Goal: Feedback & Contribution: Contribute content

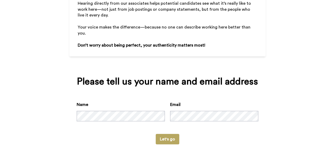
scroll to position [93, 0]
click at [163, 134] on button "Let's go" at bounding box center [168, 139] width 24 height 10
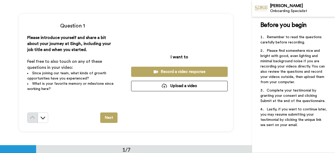
click at [108, 121] on button "Next" at bounding box center [108, 118] width 17 height 10
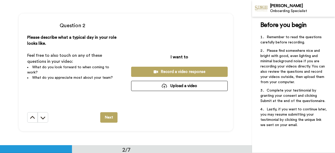
click at [106, 116] on button "Next" at bounding box center [108, 117] width 17 height 10
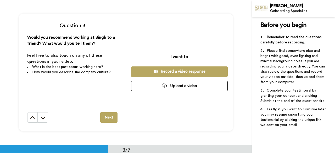
click at [106, 116] on button "Next" at bounding box center [108, 117] width 17 height 10
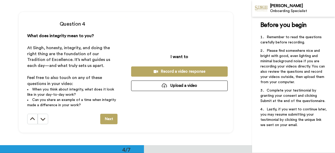
click at [106, 115] on button "Next" at bounding box center [108, 119] width 17 height 10
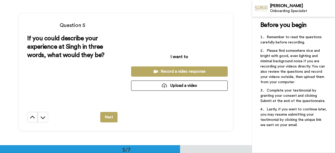
click at [106, 115] on button "Next" at bounding box center [108, 117] width 17 height 10
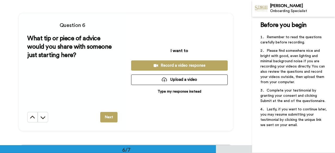
click at [106, 115] on button "Next" at bounding box center [108, 117] width 17 height 10
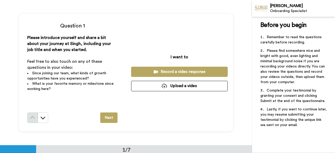
click at [113, 118] on button "Next" at bounding box center [108, 118] width 17 height 10
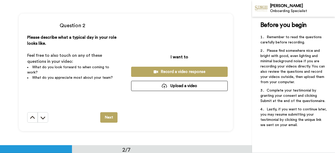
click at [103, 116] on button "Next" at bounding box center [108, 117] width 17 height 10
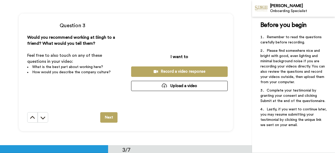
click at [105, 116] on button "Next" at bounding box center [108, 117] width 17 height 10
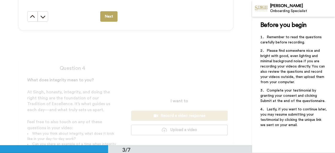
click at [105, 116] on div "Question 4 What does integrity mean to you? ﻿ At Singh, honesty, integrity, and…" at bounding box center [126, 116] width 252 height 145
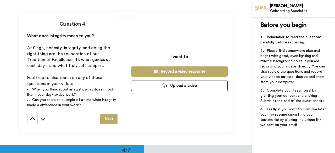
click at [105, 116] on button "Next" at bounding box center [108, 119] width 17 height 10
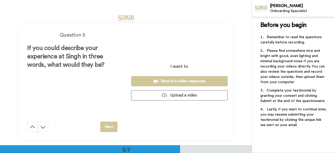
scroll to position [581, 0]
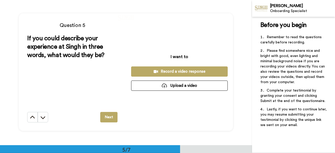
click at [106, 108] on div "If you could describe your experience at Singh in three words, what would they …" at bounding box center [72, 73] width 90 height 78
click at [107, 111] on div "If you could describe your experience at Singh in three words, what would they …" at bounding box center [72, 73] width 90 height 78
click at [106, 114] on button "Next" at bounding box center [108, 117] width 17 height 10
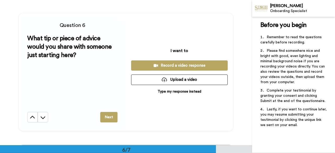
click at [110, 116] on button "Next" at bounding box center [108, 117] width 17 height 10
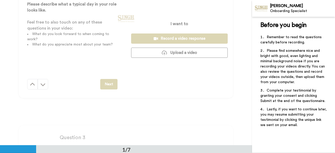
scroll to position [0, 0]
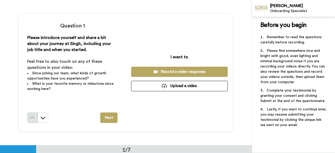
click at [165, 76] on button "Record a video response" at bounding box center [179, 72] width 97 height 10
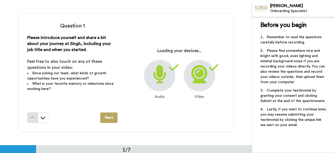
click at [109, 119] on button "Next" at bounding box center [108, 118] width 17 height 10
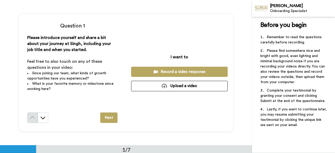
click at [166, 70] on div "Record a video response" at bounding box center [179, 71] width 88 height 5
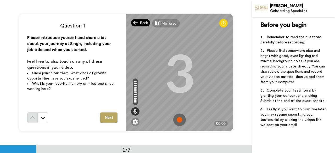
click at [134, 22] on icon at bounding box center [135, 22] width 5 height 5
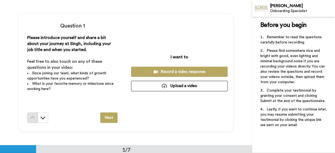
click at [111, 120] on button "Next" at bounding box center [108, 118] width 17 height 10
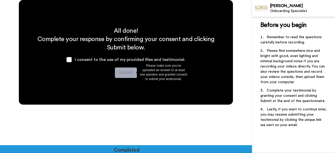
scroll to position [846, 0]
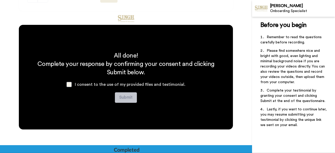
click at [69, 85] on span at bounding box center [68, 84] width 5 height 5
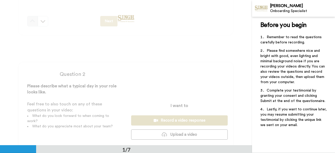
scroll to position [0, 0]
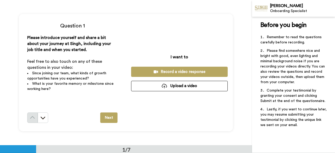
click at [161, 72] on div "Record a video response" at bounding box center [179, 71] width 88 height 5
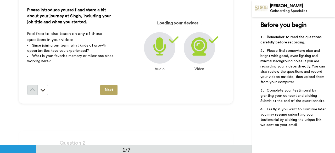
scroll to position [27, 0]
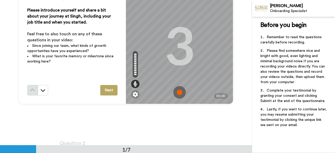
click at [177, 92] on img at bounding box center [179, 92] width 13 height 13
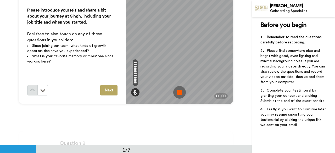
click at [177, 92] on img at bounding box center [179, 92] width 13 height 13
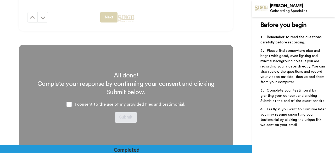
scroll to position [871, 0]
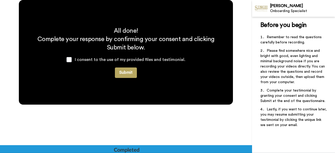
click at [124, 72] on button "Submit" at bounding box center [126, 73] width 22 height 10
